Goal: Information Seeking & Learning: Learn about a topic

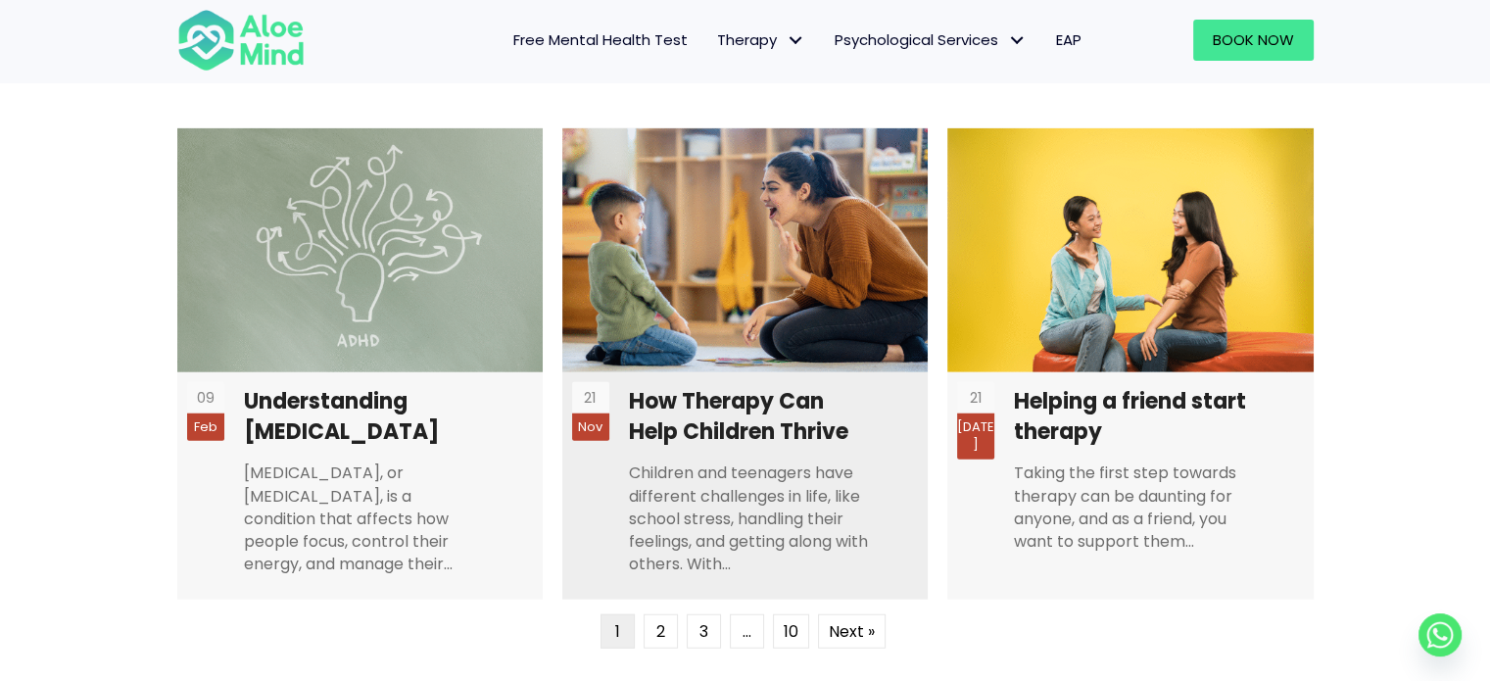
scroll to position [5390, 0]
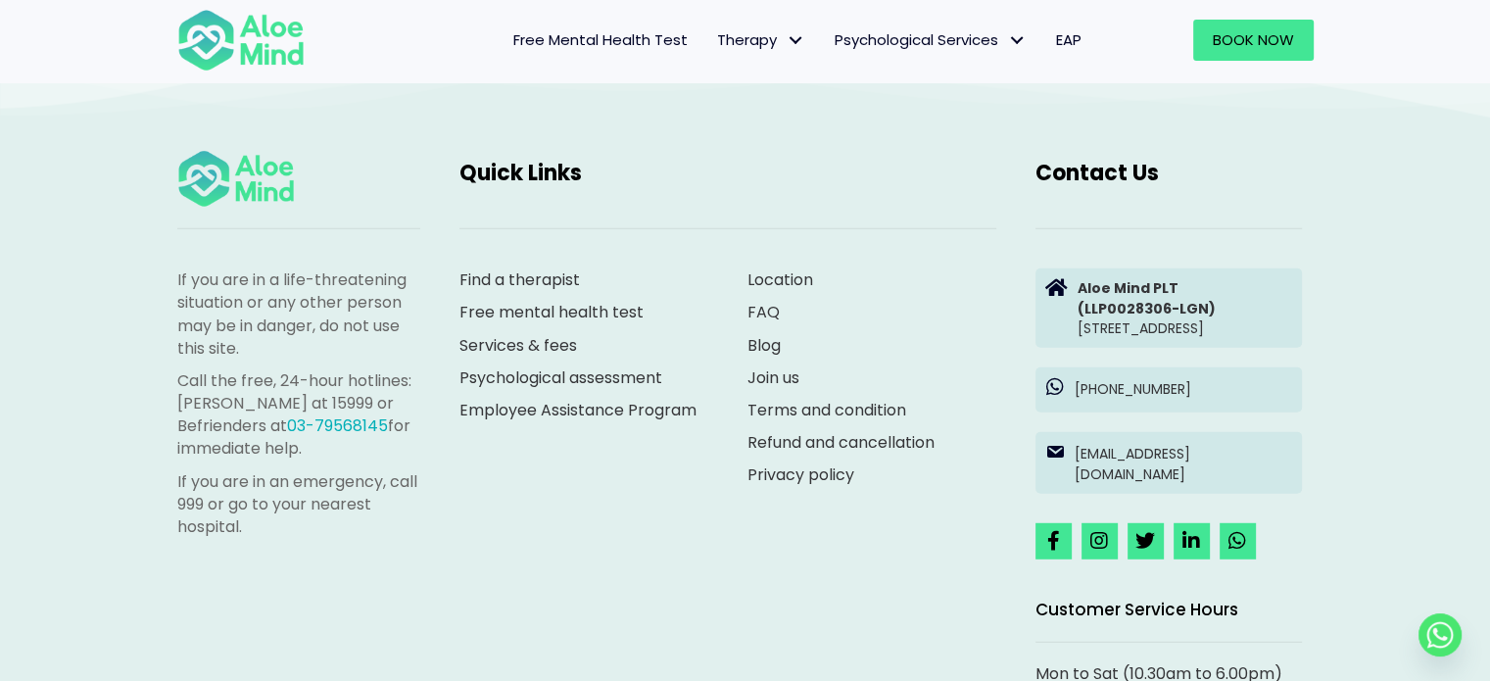
click at [666, 34] on span "Free Mental Health Test" at bounding box center [600, 39] width 174 height 21
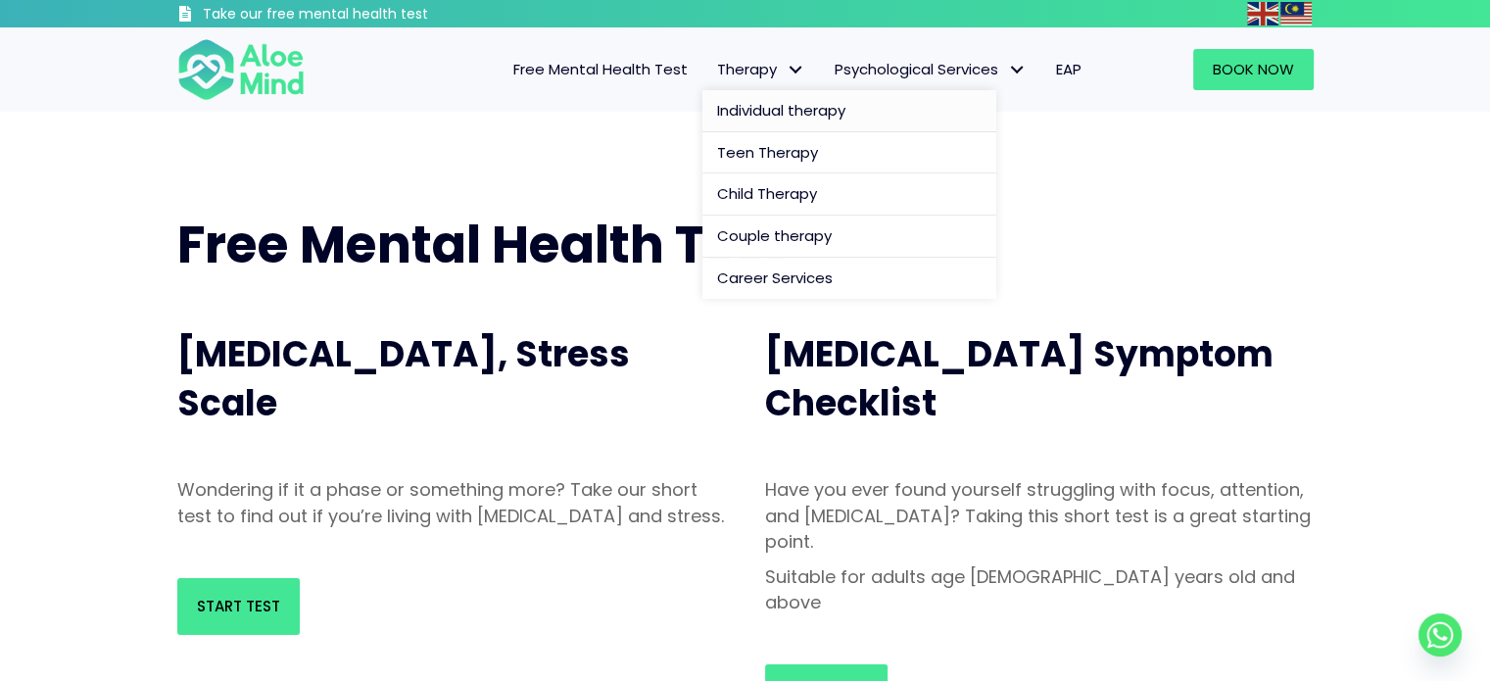
click at [760, 92] on link "Individual therapy" at bounding box center [850, 111] width 294 height 42
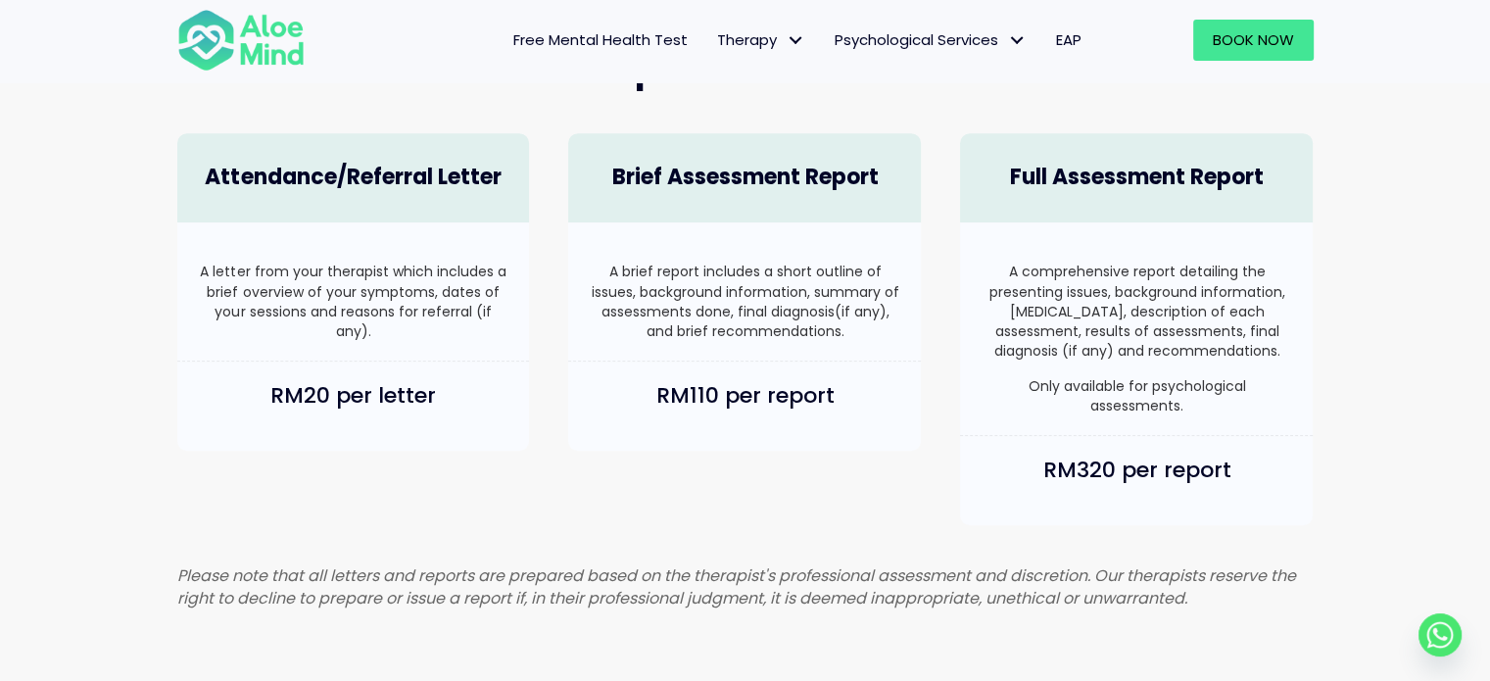
scroll to position [1274, 0]
